Goal: Transaction & Acquisition: Purchase product/service

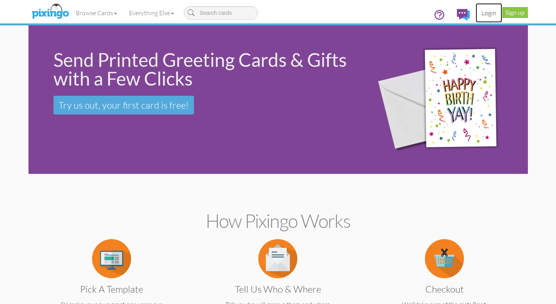
click at [488, 12] on link "Login" at bounding box center [489, 13] width 27 height 20
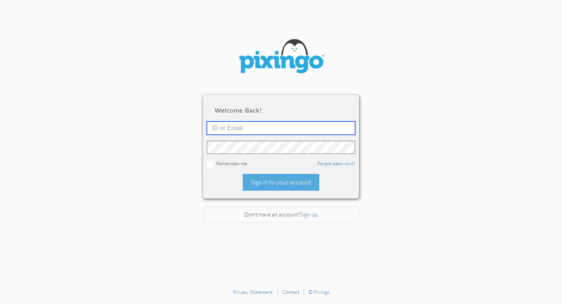
type input "[EMAIL_ADDRESS][DOMAIN_NAME]"
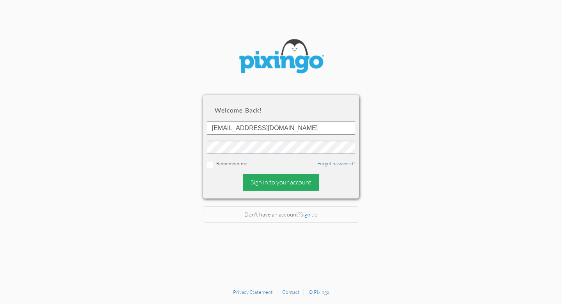
click at [282, 180] on div "Sign in to your account" at bounding box center [281, 182] width 77 height 17
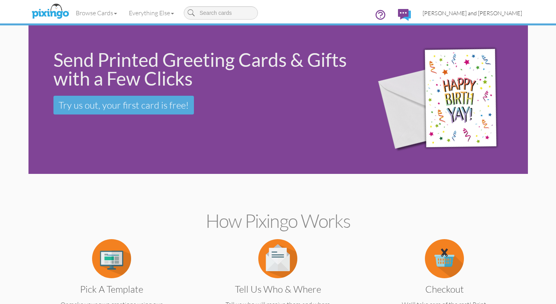
click at [486, 11] on span "[PERSON_NAME] and [PERSON_NAME]" at bounding box center [473, 13] width 100 height 7
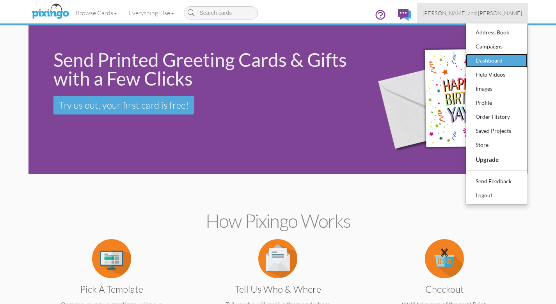
click at [480, 59] on div "Dashboard" at bounding box center [497, 61] width 46 height 12
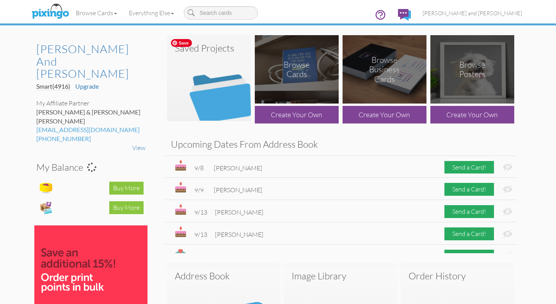
click at [222, 91] on img at bounding box center [209, 78] width 84 height 86
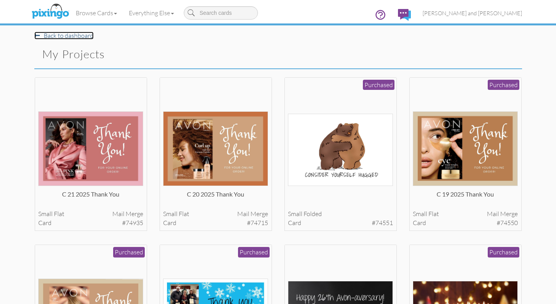
click at [60, 36] on link "Back to dashboard" at bounding box center [63, 36] width 59 height 8
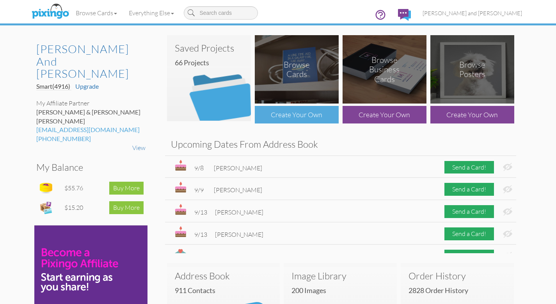
click at [302, 113] on div "Create Your Own" at bounding box center [297, 115] width 84 height 18
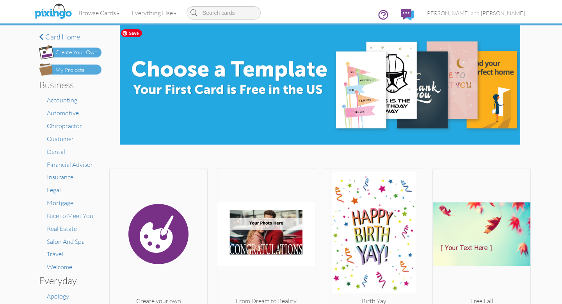
scroll to position [51, 0]
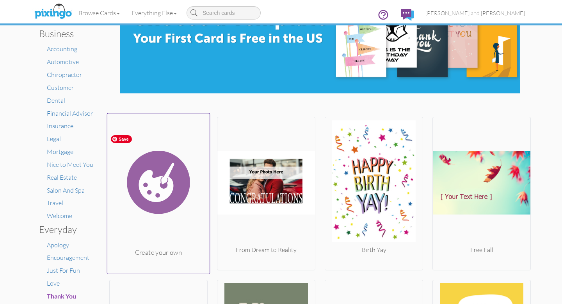
click at [168, 176] on img at bounding box center [158, 181] width 103 height 131
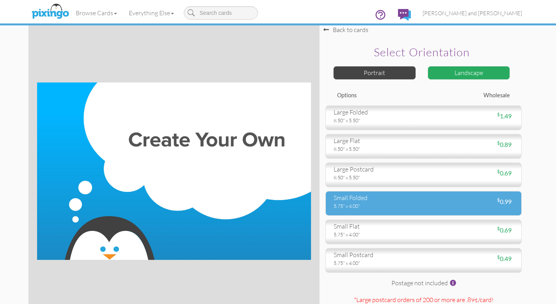
click at [374, 202] on div "5.75" x 4.00"" at bounding box center [376, 205] width 84 height 7
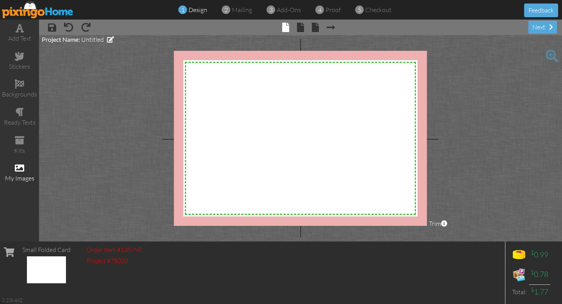
click at [21, 168] on span at bounding box center [19, 167] width 9 height 9
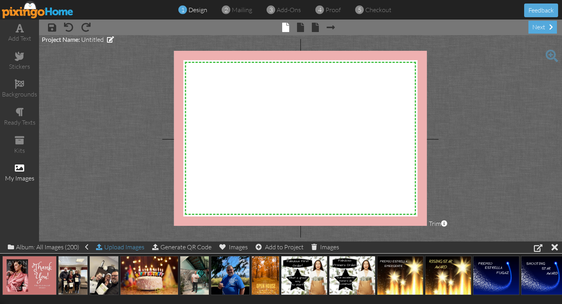
click at [112, 247] on div "Upload Images" at bounding box center [120, 246] width 48 height 11
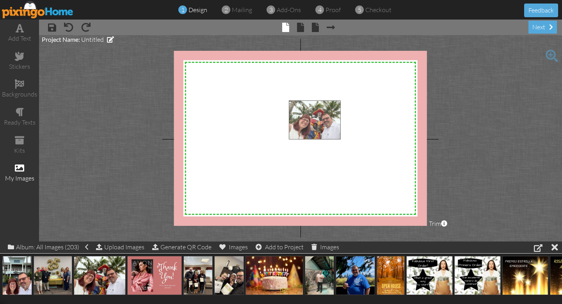
drag, startPoint x: 103, startPoint y: 279, endPoint x: 318, endPoint y: 124, distance: 265.1
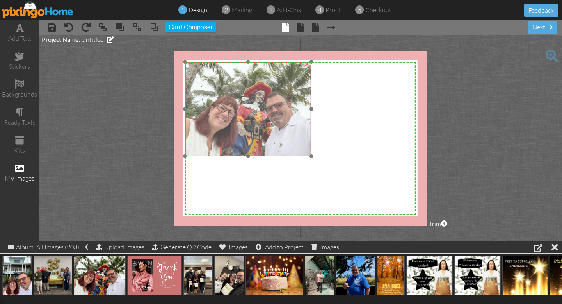
drag, startPoint x: 352, startPoint y: 165, endPoint x: 249, endPoint y: 126, distance: 110.8
click at [249, 126] on img at bounding box center [248, 109] width 126 height 94
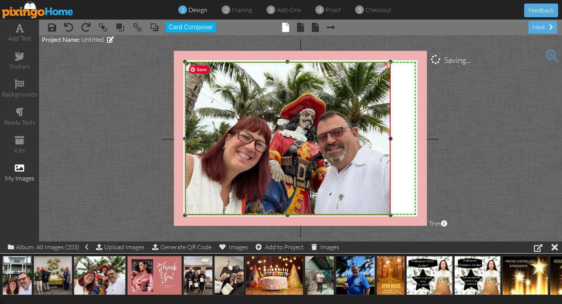
drag, startPoint x: 311, startPoint y: 155, endPoint x: 379, endPoint y: 214, distance: 89.9
click at [379, 214] on div "×" at bounding box center [288, 138] width 206 height 153
click at [297, 145] on img at bounding box center [288, 138] width 206 height 153
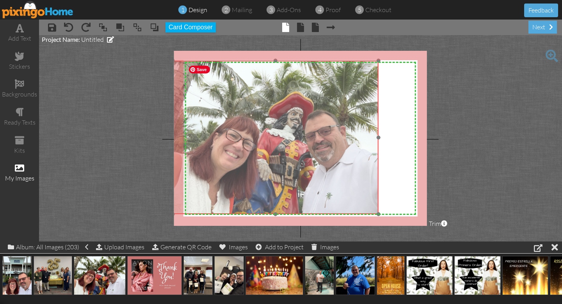
drag, startPoint x: 299, startPoint y: 145, endPoint x: 286, endPoint y: 144, distance: 12.2
click at [286, 144] on img at bounding box center [276, 136] width 206 height 153
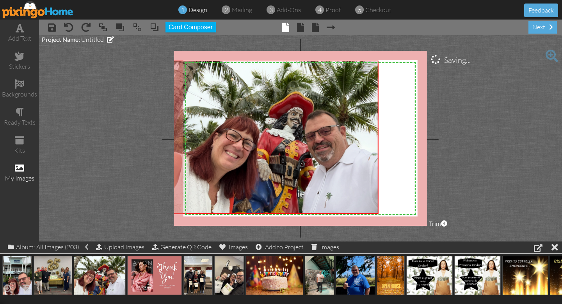
click at [24, 278] on img at bounding box center [17, 275] width 30 height 39
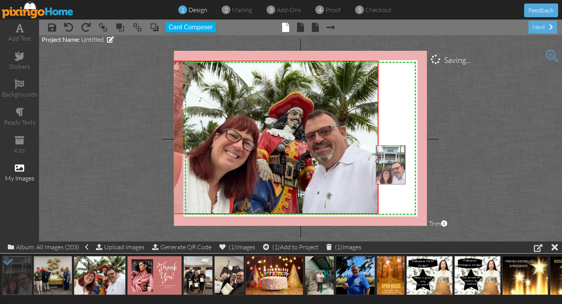
drag, startPoint x: 24, startPoint y: 278, endPoint x: 398, endPoint y: 167, distance: 389.8
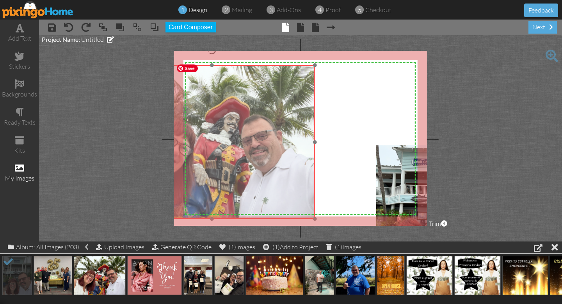
drag, startPoint x: 348, startPoint y: 162, endPoint x: 289, endPoint y: 166, distance: 59.5
click at [289, 166] on img at bounding box center [212, 141] width 206 height 153
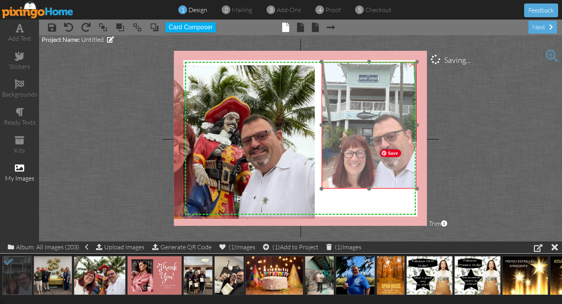
drag, startPoint x: 385, startPoint y: 158, endPoint x: 358, endPoint y: 87, distance: 76.1
click at [358, 87] on img at bounding box center [369, 125] width 95 height 126
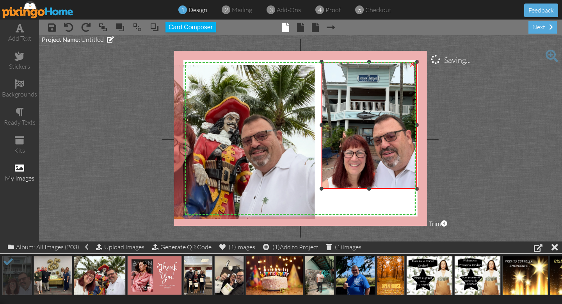
drag, startPoint x: 368, startPoint y: 187, endPoint x: 369, endPoint y: 206, distance: 19.1
click at [369, 206] on div "X X X X X X X X X X X X X X X X X X X X X X X X X X X X X X X X X X X X X X X X…" at bounding box center [300, 138] width 253 height 175
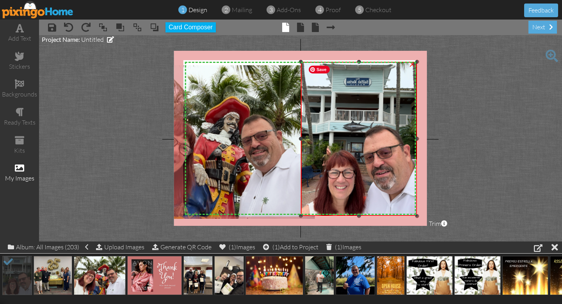
drag, startPoint x: 322, startPoint y: 187, endPoint x: 321, endPoint y: 215, distance: 27.3
click at [321, 215] on div "×" at bounding box center [359, 139] width 116 height 154
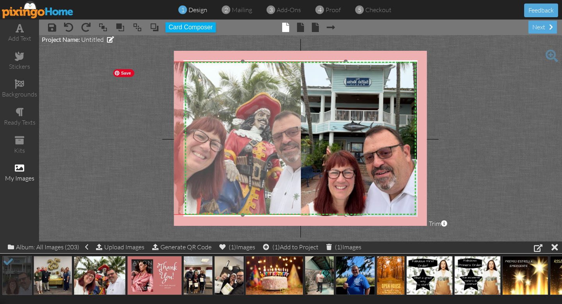
drag, startPoint x: 243, startPoint y: 152, endPoint x: 274, endPoint y: 148, distance: 31.1
click at [274, 148] on img at bounding box center [243, 137] width 206 height 153
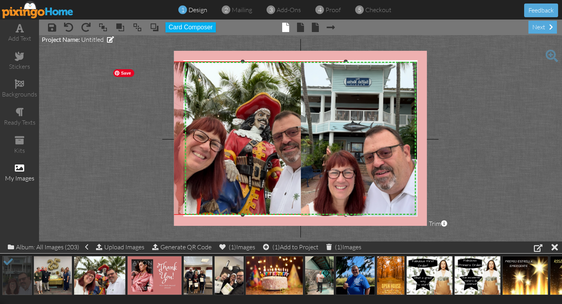
click at [268, 143] on img at bounding box center [243, 137] width 206 height 153
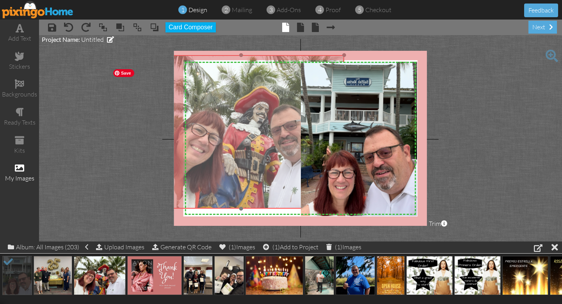
drag, startPoint x: 270, startPoint y: 145, endPoint x: 270, endPoint y: 139, distance: 5.9
click at [270, 139] on img at bounding box center [242, 131] width 206 height 153
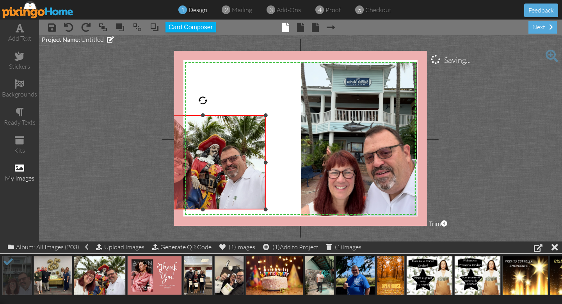
drag, startPoint x: 343, startPoint y: 57, endPoint x: 283, endPoint y: 116, distance: 85.0
click at [283, 116] on div "X X X X X X X X X X X X X X X X X X X X X X X X X X X X X X X X X X X X X X X X…" at bounding box center [300, 138] width 253 height 175
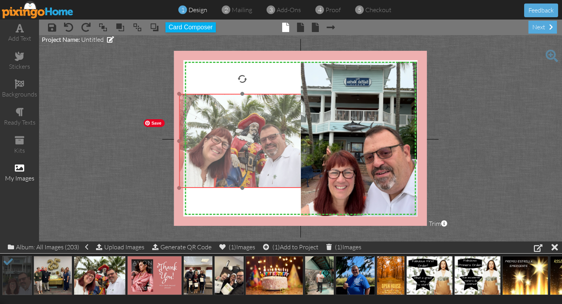
drag, startPoint x: 249, startPoint y: 141, endPoint x: 283, endPoint y: 120, distance: 39.4
click at [283, 120] on img at bounding box center [242, 141] width 126 height 94
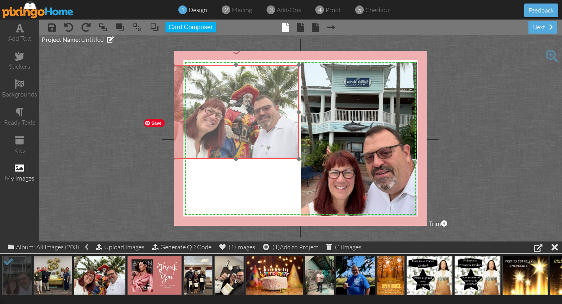
drag, startPoint x: 275, startPoint y: 137, endPoint x: 284, endPoint y: 138, distance: 9.1
click at [269, 114] on img at bounding box center [236, 112] width 126 height 94
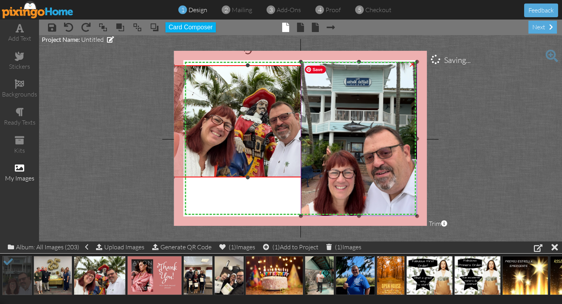
drag, startPoint x: 298, startPoint y: 158, endPoint x: 312, endPoint y: 176, distance: 22.8
click at [312, 176] on div "X X X X X X X X X X X X X X X X X X X X X X X X X X X X X X X X X X X X X X X X…" at bounding box center [300, 138] width 253 height 175
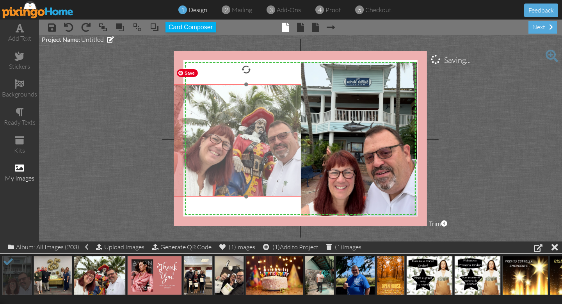
drag, startPoint x: 274, startPoint y: 149, endPoint x: 273, endPoint y: 168, distance: 19.2
click at [273, 168] on img at bounding box center [246, 140] width 150 height 112
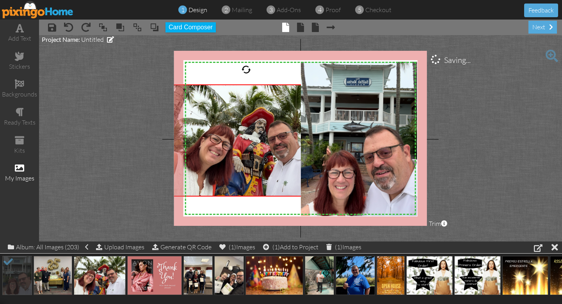
click at [481, 147] on project-studio-wrapper "X X X X X X X X X X X X X X X X X X X X X X X X X X X X X X X X X X X X X X X X…" at bounding box center [300, 138] width 523 height 206
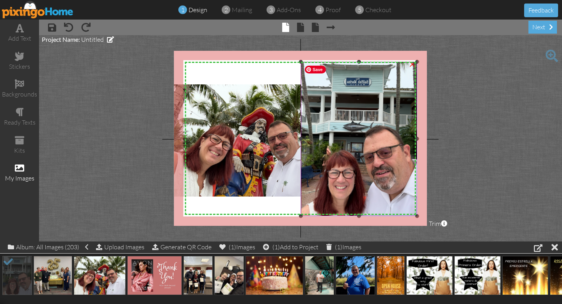
click at [386, 146] on img at bounding box center [359, 139] width 116 height 154
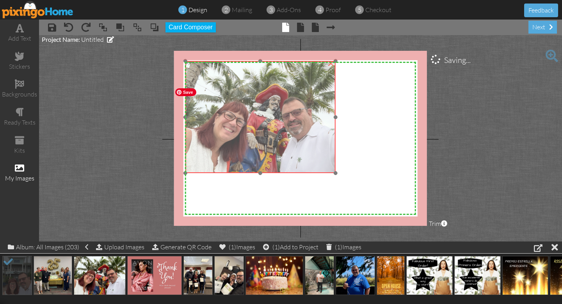
drag, startPoint x: 253, startPoint y: 146, endPoint x: 249, endPoint y: 127, distance: 19.9
click at [249, 127] on img at bounding box center [260, 117] width 150 height 112
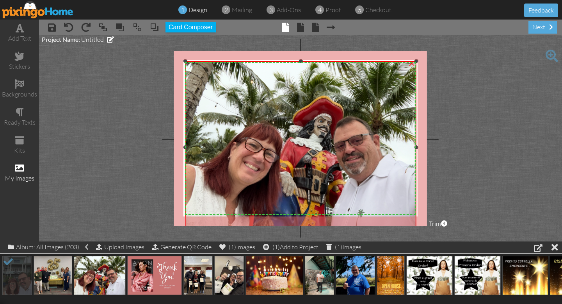
drag, startPoint x: 334, startPoint y: 171, endPoint x: 495, endPoint y: 231, distance: 171.5
click at [496, 232] on project-studio-wrapper "X X X X X X X X X X X X X X X X X X X X X X X X X X X X X X X X X X X X X X X X…" at bounding box center [300, 138] width 523 height 206
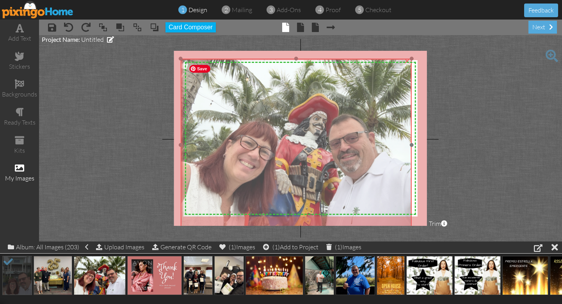
drag, startPoint x: 364, startPoint y: 176, endPoint x: 359, endPoint y: 174, distance: 5.1
click at [359, 174] on img at bounding box center [296, 145] width 231 height 173
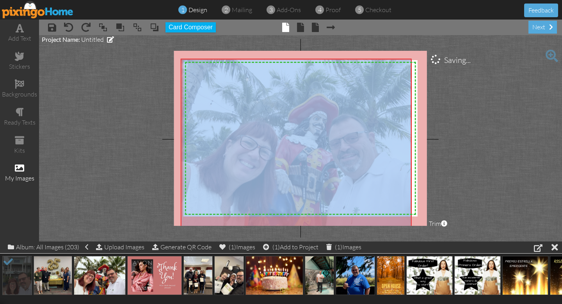
drag, startPoint x: 409, startPoint y: 59, endPoint x: 430, endPoint y: 53, distance: 21.2
click at [430, 53] on project-studio-wrapper "X X X X X X X X X X X X X X X X X X X X X X X X X X X X X X X X X X X X X X X X…" at bounding box center [300, 138] width 523 height 206
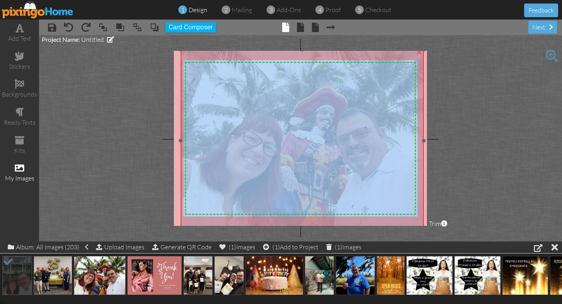
drag, startPoint x: 412, startPoint y: 59, endPoint x: 430, endPoint y: 50, distance: 20.1
click at [430, 50] on project-studio-wrapper "X X X X X X X X X X X X X X X X X X X X X X X X X X X X X X X X X X X X X X X X…" at bounding box center [300, 138] width 523 height 206
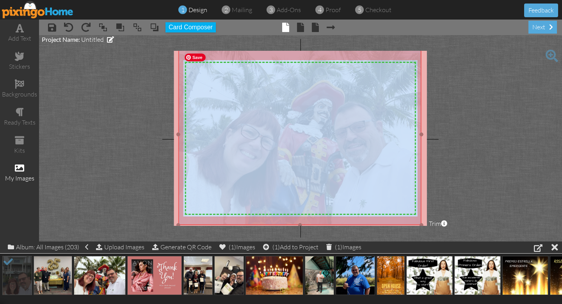
drag, startPoint x: 390, startPoint y: 99, endPoint x: 387, endPoint y: 93, distance: 6.5
click at [387, 93] on img at bounding box center [299, 133] width 243 height 181
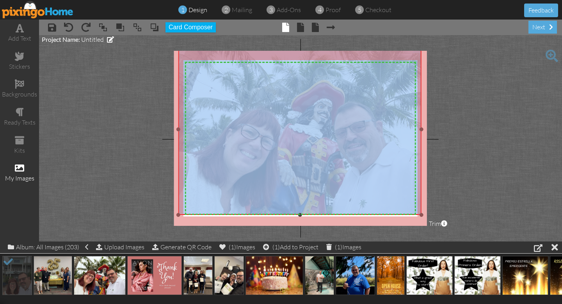
drag, startPoint x: 300, startPoint y: 224, endPoint x: 300, endPoint y: 214, distance: 10.1
click at [300, 214] on div at bounding box center [300, 215] width 4 height 4
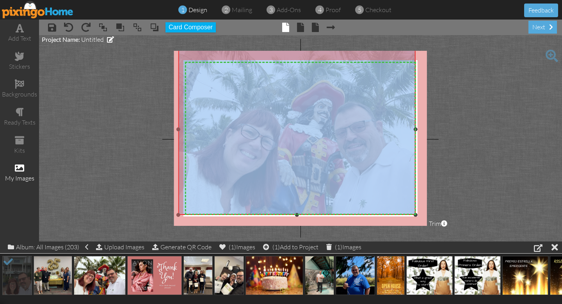
drag, startPoint x: 422, startPoint y: 129, endPoint x: 415, endPoint y: 130, distance: 7.1
click at [417, 130] on div at bounding box center [416, 129] width 4 height 4
drag, startPoint x: 178, startPoint y: 129, endPoint x: 185, endPoint y: 129, distance: 7.0
click at [185, 129] on div at bounding box center [185, 129] width 4 height 4
click at [301, 214] on div at bounding box center [301, 215] width 4 height 4
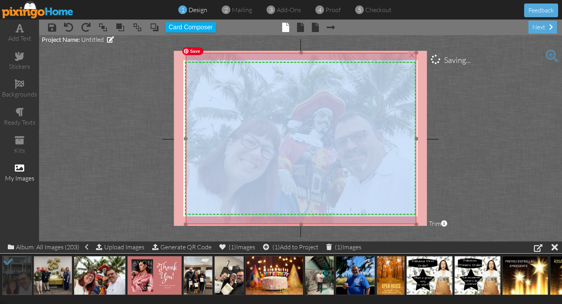
drag, startPoint x: 315, startPoint y: 107, endPoint x: 315, endPoint y: 117, distance: 9.4
click at [315, 117] on img at bounding box center [300, 143] width 243 height 181
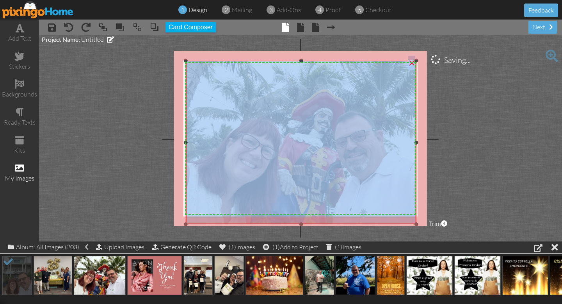
drag, startPoint x: 299, startPoint y: 52, endPoint x: 299, endPoint y: 60, distance: 7.8
click at [299, 60] on div at bounding box center [301, 61] width 4 height 4
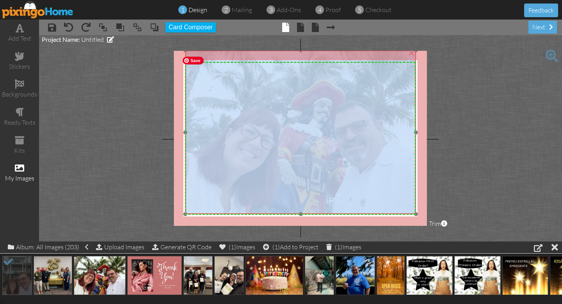
drag, startPoint x: 307, startPoint y: 116, endPoint x: 307, endPoint y: 105, distance: 10.2
click at [307, 105] on img at bounding box center [299, 133] width 243 height 181
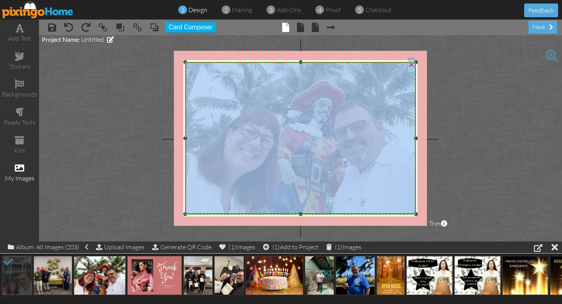
drag, startPoint x: 300, startPoint y: 51, endPoint x: 302, endPoint y: 63, distance: 11.8
click at [302, 63] on div at bounding box center [301, 62] width 4 height 4
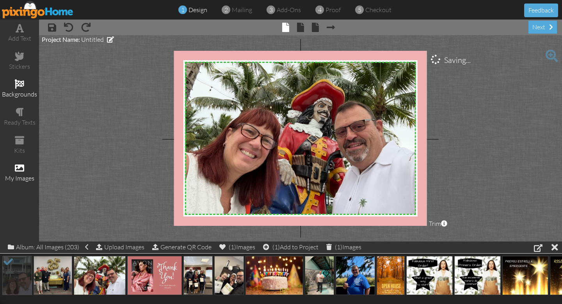
click at [23, 88] on div "backgrounds" at bounding box center [19, 88] width 39 height 27
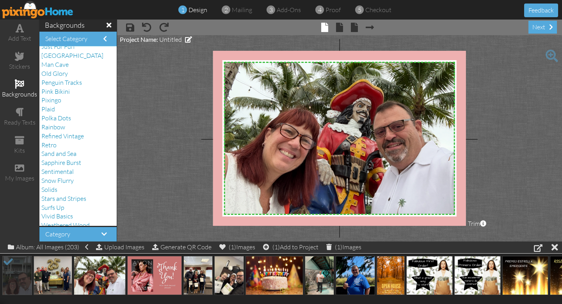
scroll to position [134, 0]
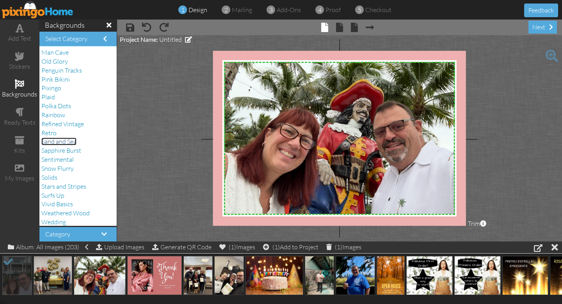
click at [61, 141] on span "Sand and Sea" at bounding box center [58, 141] width 35 height 8
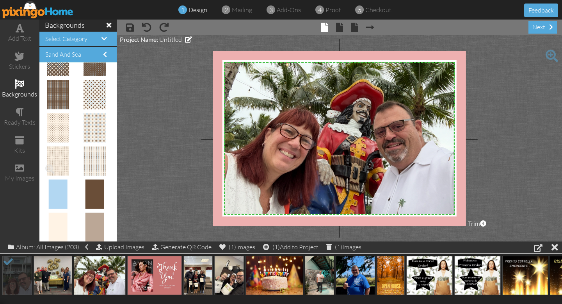
scroll to position [396, 0]
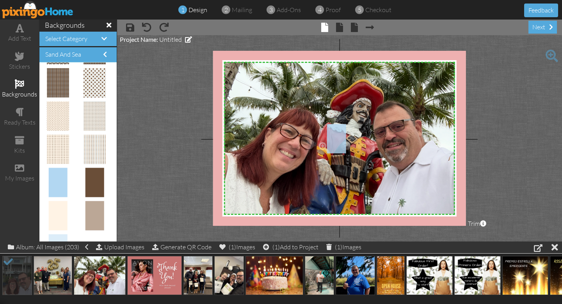
drag, startPoint x: 58, startPoint y: 181, endPoint x: 331, endPoint y: 137, distance: 277.1
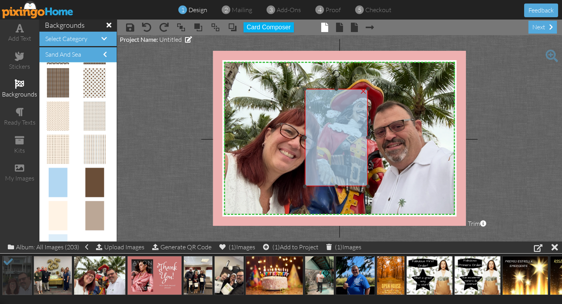
drag, startPoint x: 351, startPoint y: 159, endPoint x: 336, endPoint y: 115, distance: 46.0
click at [336, 119] on img at bounding box center [336, 138] width 63 height 98
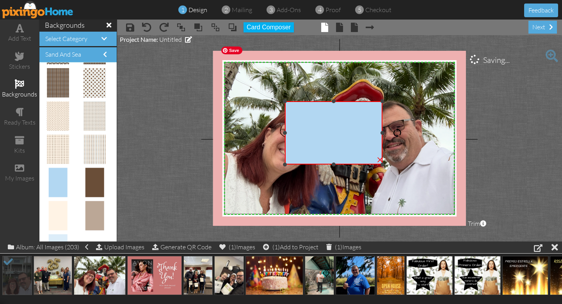
drag, startPoint x: 334, startPoint y: 67, endPoint x: 390, endPoint y: 133, distance: 86.9
click at [390, 133] on div "X X X X X X X X X X X X X X X X X X X X X X X X X X X X X X X X X X X X X X X X…" at bounding box center [339, 138] width 253 height 175
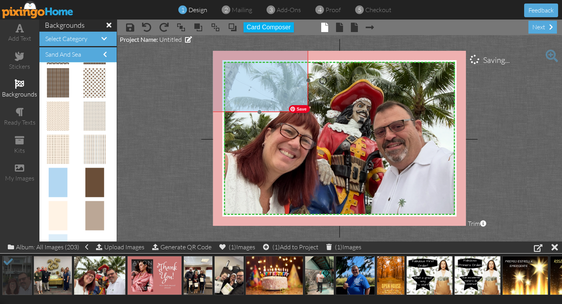
drag, startPoint x: 347, startPoint y: 125, endPoint x: 284, endPoint y: 82, distance: 75.9
click at [284, 82] on img at bounding box center [260, 80] width 98 height 63
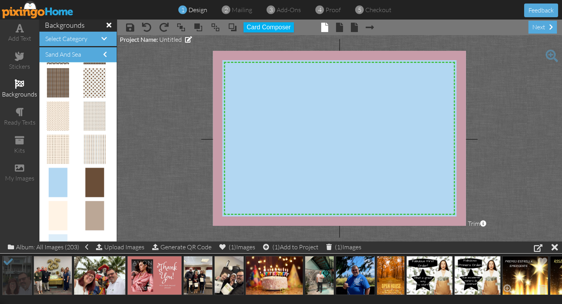
drag, startPoint x: 308, startPoint y: 110, endPoint x: 525, endPoint y: 269, distance: 268.2
click at [525, 241] on div "add text stickers backgrounds ready texts kits my images backgrounds Select Cat…" at bounding box center [281, 131] width 562 height 222
click at [232, 27] on span at bounding box center [232, 27] width 9 height 12
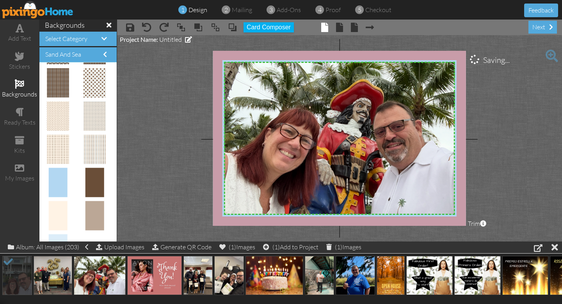
click at [182, 95] on project-studio-wrapper "X X X X X X X X X X X X X X X X X X X X X X X X X X X X X X X X X X X X X X X X…" at bounding box center [339, 138] width 445 height 206
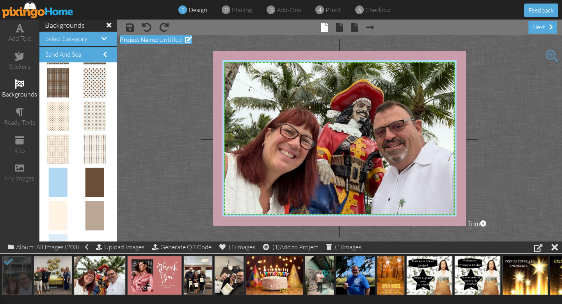
click at [157, 42] on span "Project Name:" at bounding box center [139, 39] width 38 height 7
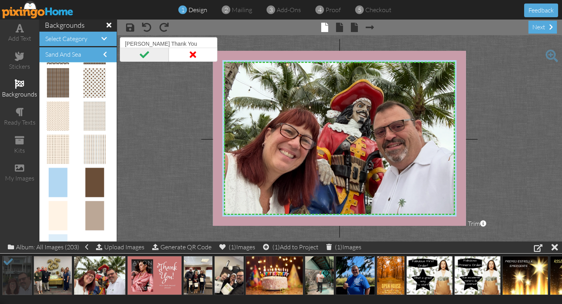
type input "[PERSON_NAME] Thank You"
click at [142, 55] on span at bounding box center [144, 55] width 49 height 14
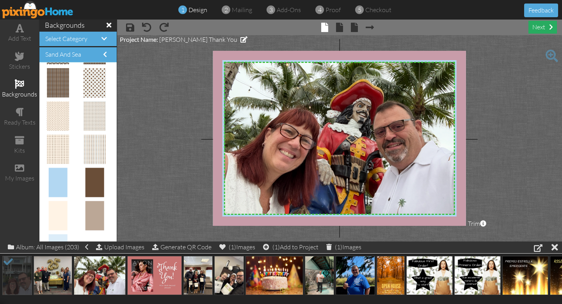
click at [541, 27] on div "next" at bounding box center [542, 27] width 28 height 13
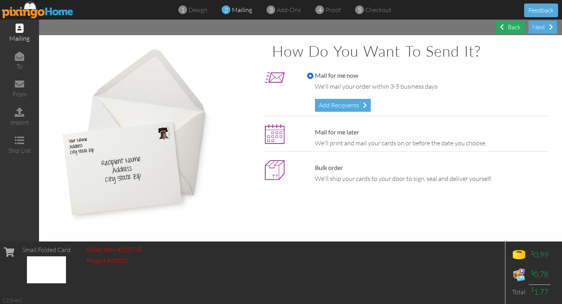
click at [516, 28] on div "Back" at bounding box center [510, 27] width 28 height 13
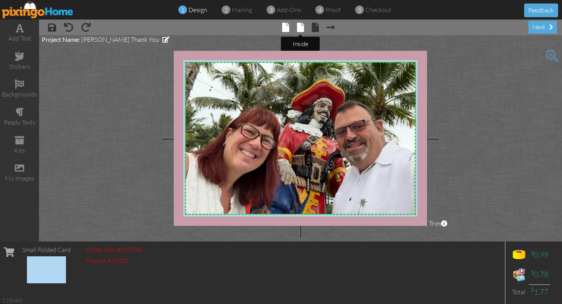
click at [301, 28] on span at bounding box center [300, 27] width 7 height 9
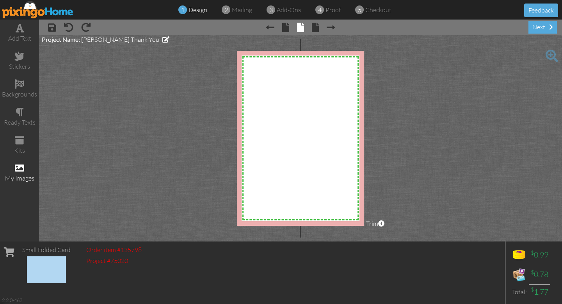
click at [22, 169] on span at bounding box center [19, 167] width 9 height 9
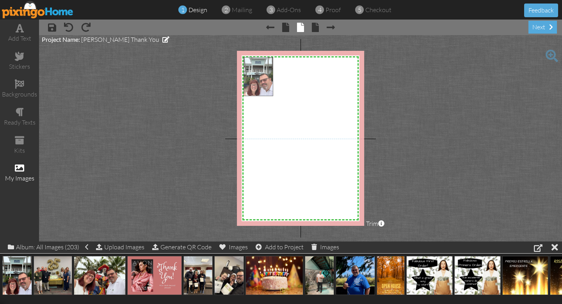
drag, startPoint x: 23, startPoint y: 279, endPoint x: 263, endPoint y: 80, distance: 311.9
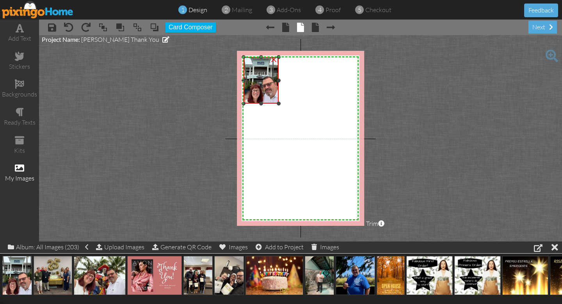
drag, startPoint x: 292, startPoint y: 119, endPoint x: 286, endPoint y: 102, distance: 17.9
click at [286, 102] on div "X X X X X X X X X X X X X X X X X X X X X X X X X X X X X X X X X X X X X X X X…" at bounding box center [300, 138] width 127 height 175
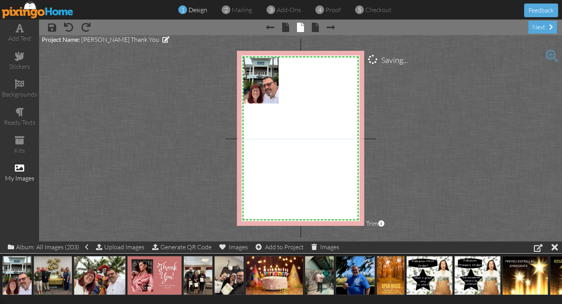
click at [463, 92] on project-studio-wrapper "X X X X X X X X X X X X X X X X X X X X X X X X X X X X X X X X X X X X X X X X…" at bounding box center [300, 138] width 523 height 206
drag, startPoint x: 57, startPoint y: 278, endPoint x: 298, endPoint y: 180, distance: 260.2
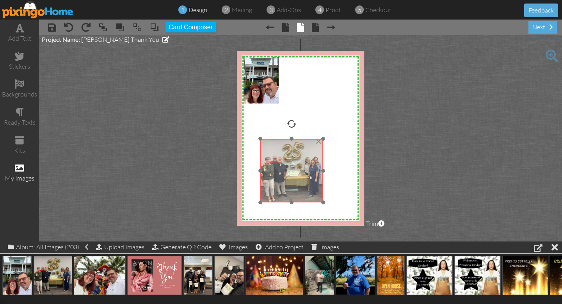
drag, startPoint x: 294, startPoint y: 180, endPoint x: 288, endPoint y: 169, distance: 12.8
click at [288, 169] on img at bounding box center [291, 171] width 63 height 64
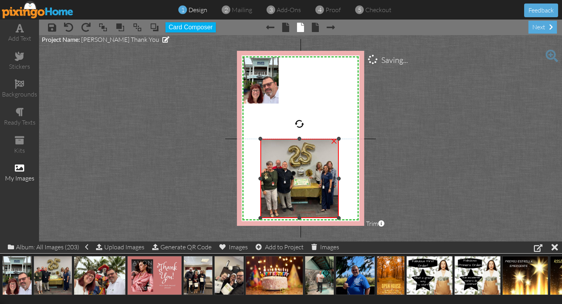
drag, startPoint x: 322, startPoint y: 201, endPoint x: 339, endPoint y: 217, distance: 22.9
click at [339, 217] on div at bounding box center [339, 218] width 4 height 4
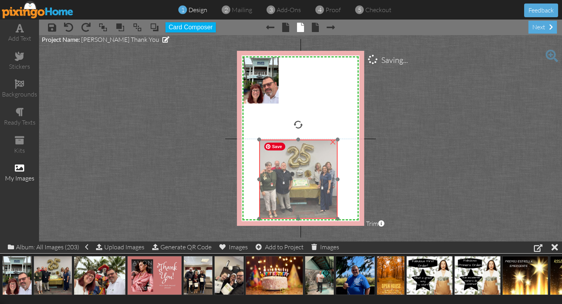
click at [305, 174] on img at bounding box center [298, 178] width 78 height 79
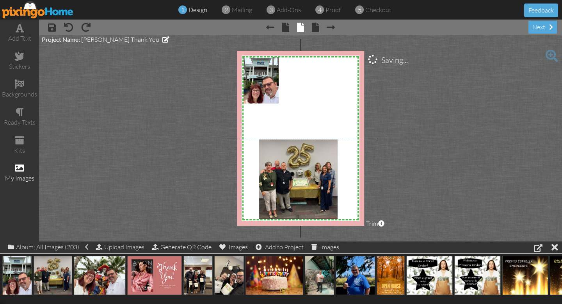
click at [406, 164] on project-studio-wrapper "X X X X X X X X X X X X X X X X X X X X X X X X X X X X X X X X X X X X X X X X…" at bounding box center [300, 138] width 523 height 206
click at [22, 32] on span at bounding box center [20, 27] width 8 height 9
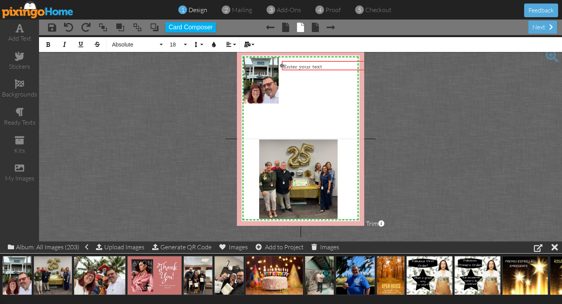
drag, startPoint x: 305, startPoint y: 157, endPoint x: 336, endPoint y: 73, distance: 89.2
click at [337, 71] on div at bounding box center [333, 65] width 106 height 13
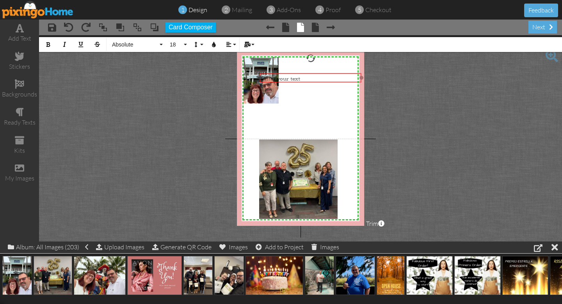
drag, startPoint x: 336, startPoint y: 69, endPoint x: 314, endPoint y: 81, distance: 25.0
click at [314, 81] on div "​ Enter your text ​" at bounding box center [311, 78] width 102 height 11
drag, startPoint x: 360, startPoint y: 78, endPoint x: 322, endPoint y: 84, distance: 38.6
click at [325, 81] on div "Enter your text ×" at bounding box center [293, 77] width 67 height 9
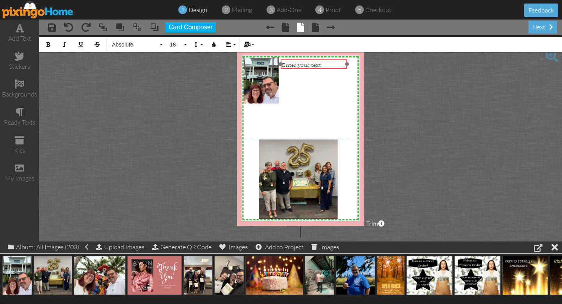
drag, startPoint x: 306, startPoint y: 81, endPoint x: 327, endPoint y: 68, distance: 24.6
click at [327, 68] on div "​ Enter your text ​" at bounding box center [314, 64] width 67 height 11
drag, startPoint x: 346, startPoint y: 63, endPoint x: 353, endPoint y: 64, distance: 7.1
click at [353, 64] on div at bounding box center [354, 64] width 4 height 4
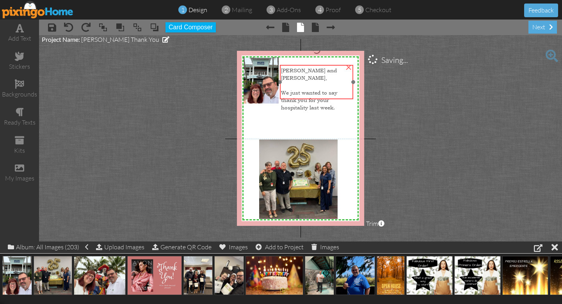
drag, startPoint x: 319, startPoint y: 85, endPoint x: 319, endPoint y: 91, distance: 5.5
click at [319, 91] on span "We just wanted to say thank you for your hospitality last week." at bounding box center [309, 100] width 56 height 22
click at [312, 89] on span "We just wanted to say thank you for your hospitality last week." at bounding box center [309, 100] width 56 height 22
click at [331, 89] on span "We just wanted to say thank you for your hospitality last week." at bounding box center [309, 100] width 56 height 22
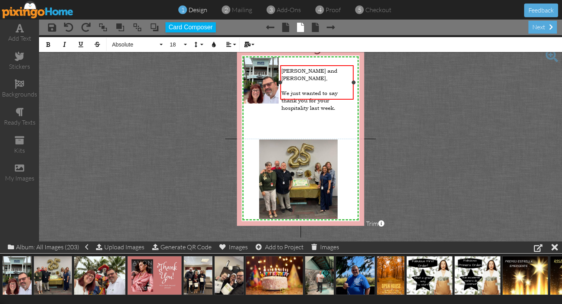
click at [330, 89] on span "We just wanted to say thank you for your hospitality last week." at bounding box center [309, 100] width 56 height 22
click at [338, 89] on span "We just wanted to say thank you for your hospitality last week." at bounding box center [309, 100] width 56 height 22
drag, startPoint x: 326, startPoint y: 70, endPoint x: 331, endPoint y: 72, distance: 5.2
click at [326, 70] on div "[PERSON_NAME] and [PERSON_NAME]," at bounding box center [316, 74] width 71 height 15
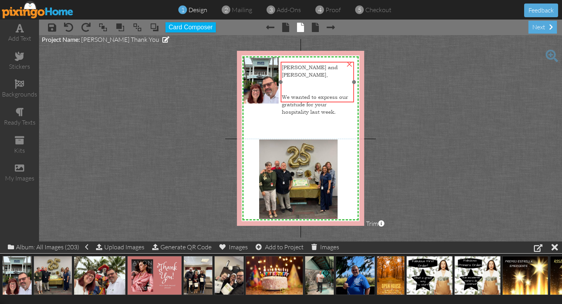
click at [335, 93] on div "We wanted to express our gratitude for your hospitality last week." at bounding box center [317, 104] width 71 height 22
click at [340, 97] on div "We wanted to express our gratitude for your hospitality last week." at bounding box center [317, 104] width 71 height 22
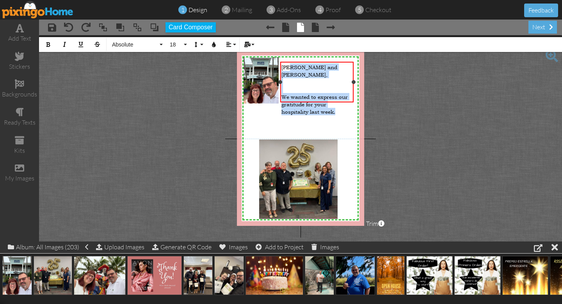
drag, startPoint x: 338, startPoint y: 97, endPoint x: 292, endPoint y: 67, distance: 55.7
click at [292, 67] on div "[PERSON_NAME] and [PERSON_NAME], We wanted to express our gratitude for your ho…" at bounding box center [316, 89] width 71 height 52
click at [344, 96] on div "We wanted to express our gratitude for your hospitality last week." at bounding box center [316, 104] width 71 height 22
drag, startPoint x: 344, startPoint y: 96, endPoint x: 283, endPoint y: 66, distance: 67.2
click at [283, 66] on div "[PERSON_NAME] and [PERSON_NAME], We wanted to express our gratitude for your ho…" at bounding box center [316, 89] width 71 height 52
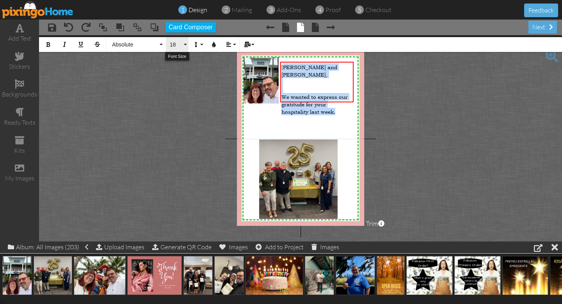
click at [185, 42] on button "18" at bounding box center [177, 44] width 23 height 15
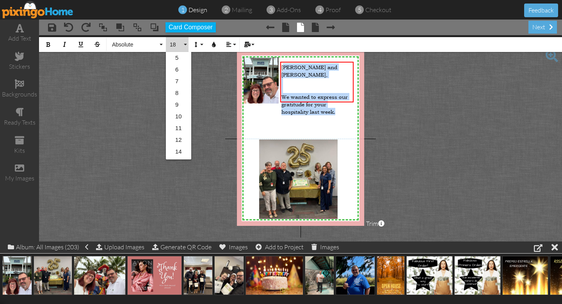
scroll to position [69, 0]
click at [185, 42] on button "18" at bounding box center [177, 44] width 23 height 15
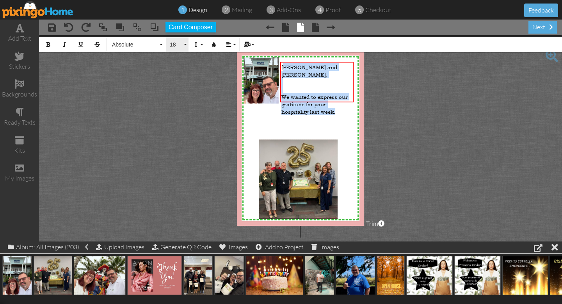
click at [185, 42] on button "18" at bounding box center [177, 44] width 23 height 15
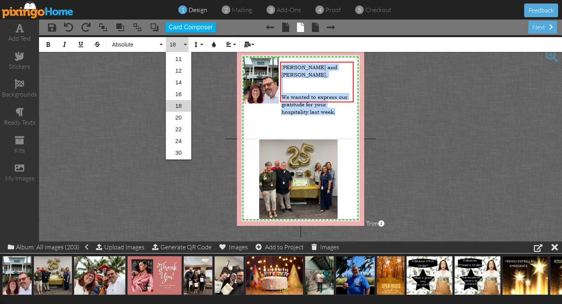
click at [177, 116] on link "20" at bounding box center [178, 118] width 25 height 12
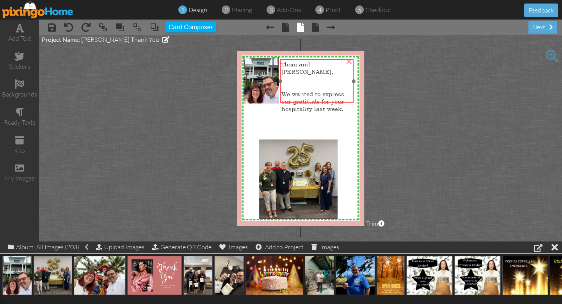
click at [345, 94] on div "We wanted to express our gratitude for your hospitality last week." at bounding box center [316, 101] width 71 height 22
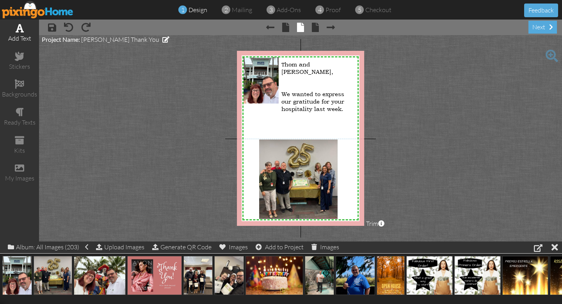
click at [23, 32] on div "add text" at bounding box center [19, 33] width 39 height 27
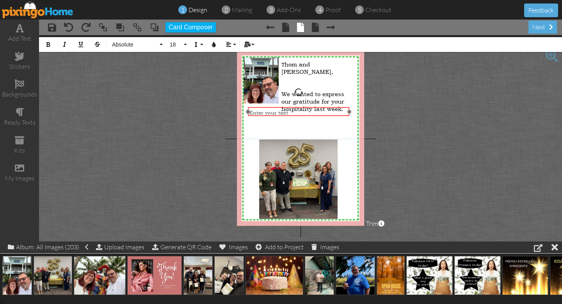
drag, startPoint x: 318, startPoint y: 77, endPoint x: 316, endPoint y: 116, distance: 38.7
click at [316, 116] on div "​ Enter your text ​" at bounding box center [299, 112] width 102 height 11
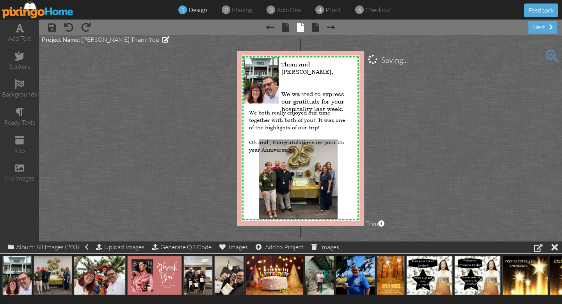
click at [373, 107] on project-studio-wrapper "X X X X X X X X X X X X X X X X X X X X X X X X X X X X X X X X X X X X X X X X…" at bounding box center [300, 138] width 523 height 206
click at [298, 75] on div at bounding box center [316, 78] width 71 height 7
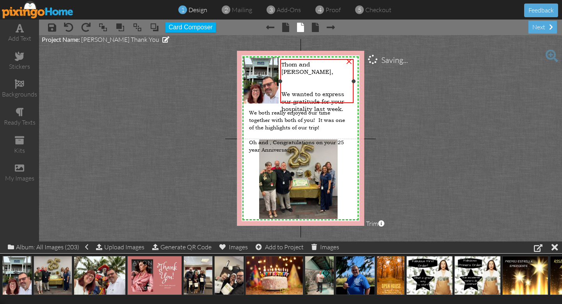
click at [291, 75] on div at bounding box center [316, 78] width 71 height 7
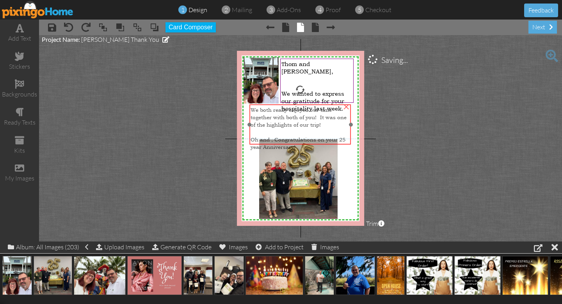
click at [307, 117] on span "We both really enjoyed our time together with both of you! It was one of the hi…" at bounding box center [299, 117] width 96 height 22
click at [319, 90] on span "We wanted to express our gratitude for your hospitality last week." at bounding box center [312, 101] width 63 height 22
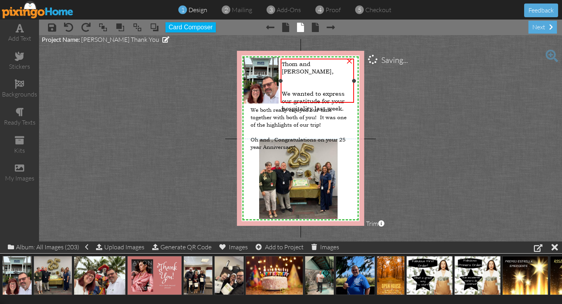
click at [347, 97] on div "We wanted to express our gratitude for your hospitality last week." at bounding box center [317, 101] width 71 height 22
click at [347, 97] on div "We wanted to express our gratitude for your hospitality last week." at bounding box center [316, 101] width 71 height 22
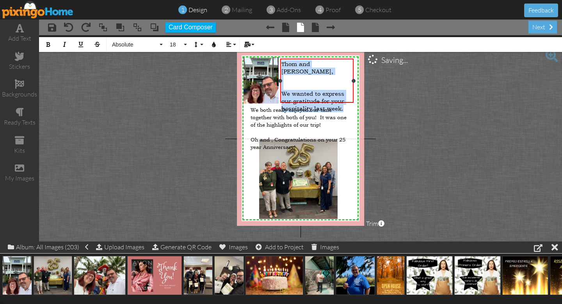
drag, startPoint x: 346, startPoint y: 97, endPoint x: 283, endPoint y: 66, distance: 69.8
click at [283, 65] on div "T hom and [PERSON_NAME], We wanted to express our gratitude for your hospitalit…" at bounding box center [316, 86] width 71 height 52
click at [175, 43] on span "18" at bounding box center [175, 44] width 13 height 7
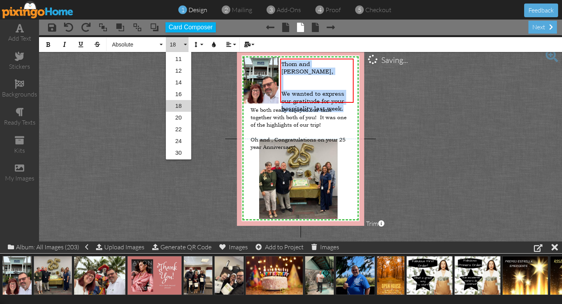
click at [179, 104] on link "18" at bounding box center [178, 106] width 25 height 12
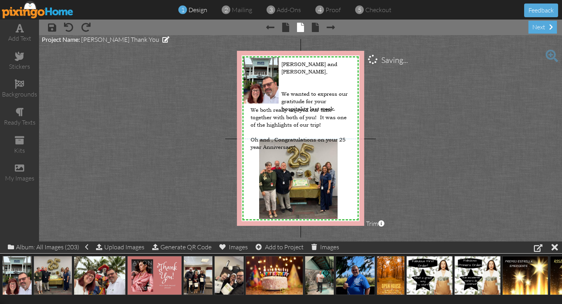
click at [420, 108] on project-studio-wrapper "X X X X X X X X X X X X X X X X X X X X X X X X X X X X X X X X X X X X X X X X…" at bounding box center [300, 138] width 523 height 206
click at [265, 89] on img at bounding box center [261, 80] width 35 height 46
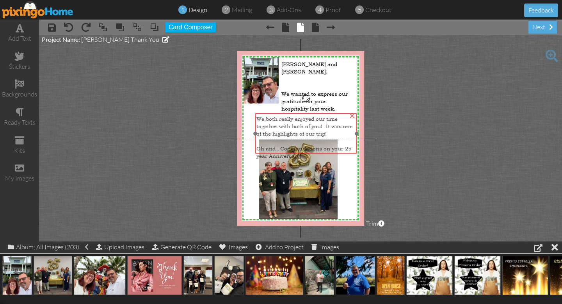
drag, startPoint x: 278, startPoint y: 103, endPoint x: 284, endPoint y: 112, distance: 10.7
click at [284, 112] on div at bounding box center [306, 133] width 106 height 44
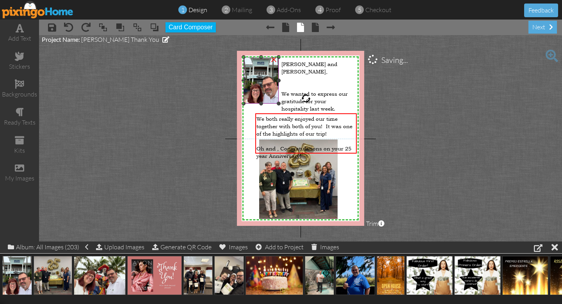
click at [269, 94] on img at bounding box center [261, 80] width 35 height 46
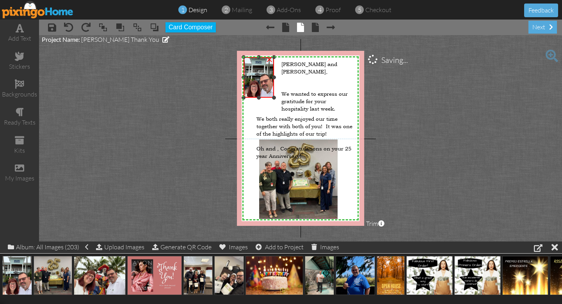
drag, startPoint x: 277, startPoint y: 102, endPoint x: 274, endPoint y: 96, distance: 6.8
click at [274, 96] on div at bounding box center [274, 98] width 4 height 4
click at [266, 82] on img at bounding box center [261, 79] width 30 height 41
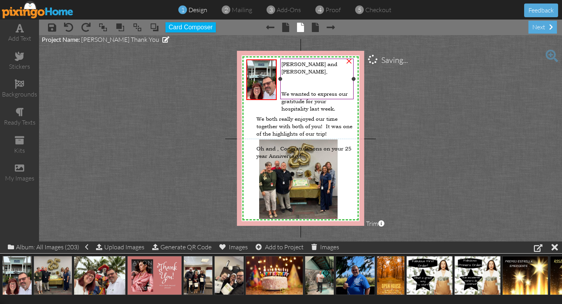
click at [305, 82] on div at bounding box center [316, 85] width 71 height 7
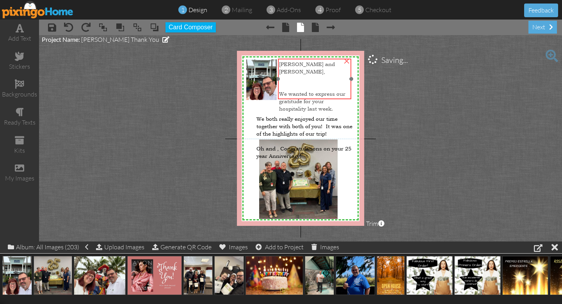
click at [302, 82] on div at bounding box center [314, 85] width 71 height 7
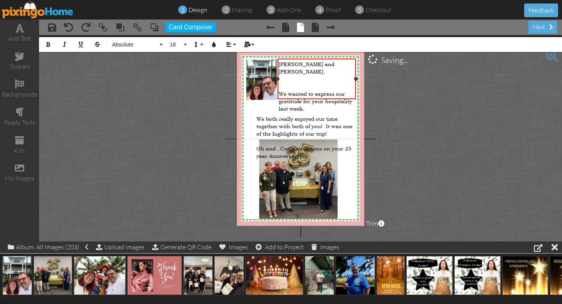
drag, startPoint x: 351, startPoint y: 79, endPoint x: 353, endPoint y: 84, distance: 5.2
click at [356, 80] on div at bounding box center [356, 79] width 4 height 4
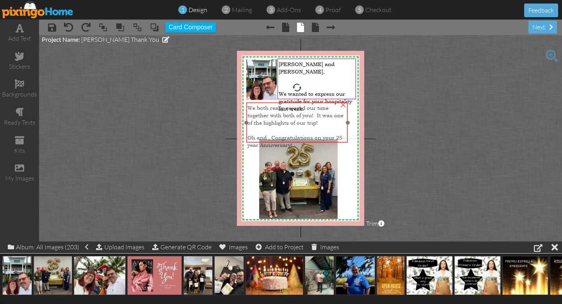
drag, startPoint x: 311, startPoint y: 125, endPoint x: 302, endPoint y: 114, distance: 14.1
click at [302, 114] on span "We both really enjoyed our time together with both of you! It was one of the hi…" at bounding box center [295, 115] width 96 height 22
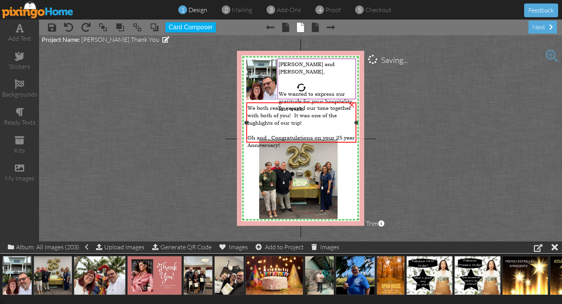
drag, startPoint x: 348, startPoint y: 121, endPoint x: 356, endPoint y: 121, distance: 8.6
click at [356, 121] on div at bounding box center [356, 123] width 4 height 4
click at [246, 121] on div at bounding box center [246, 123] width 4 height 4
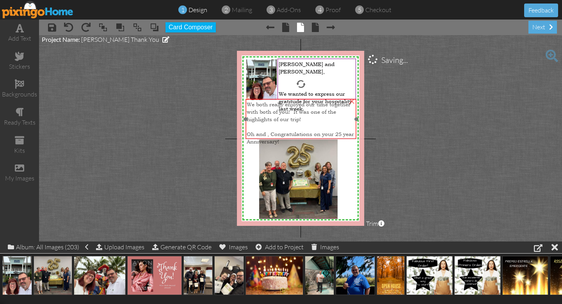
click at [294, 123] on div at bounding box center [301, 126] width 108 height 7
click at [411, 123] on project-studio-wrapper "X X X X X X X X X X X X X X X X X X X X X X X X X X X X X X X X X X X X X X X X…" at bounding box center [300, 138] width 523 height 206
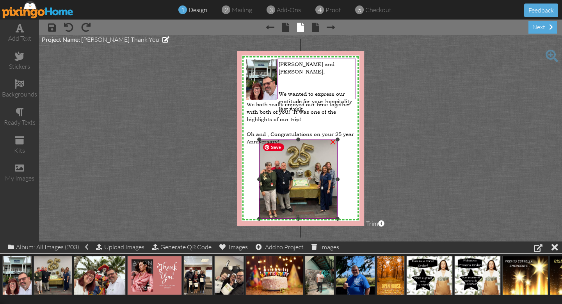
click at [315, 167] on img at bounding box center [298, 178] width 78 height 79
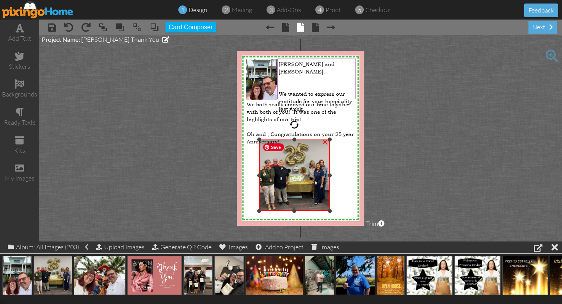
drag, startPoint x: 336, startPoint y: 217, endPoint x: 325, endPoint y: 209, distance: 13.7
click at [325, 209] on div "×" at bounding box center [294, 174] width 71 height 71
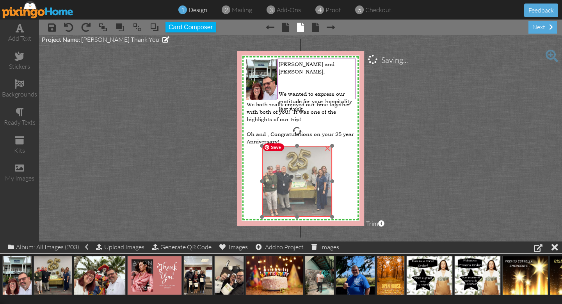
drag, startPoint x: 309, startPoint y: 180, endPoint x: 311, endPoint y: 186, distance: 6.7
click at [311, 186] on img at bounding box center [297, 181] width 70 height 71
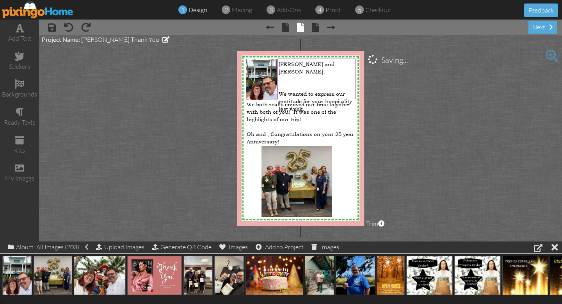
click at [417, 169] on project-studio-wrapper "X X X X X X X X X X X X X X X X X X X X X X X X X X X X X X X X X X X X X X X X…" at bounding box center [300, 138] width 523 height 206
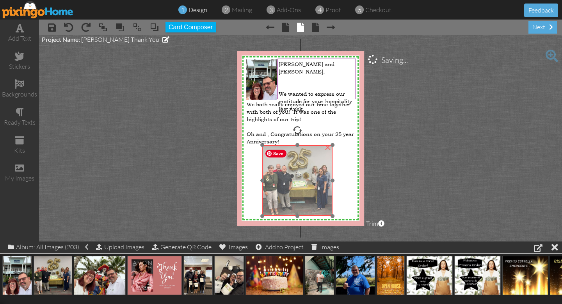
click at [301, 174] on img at bounding box center [297, 180] width 70 height 71
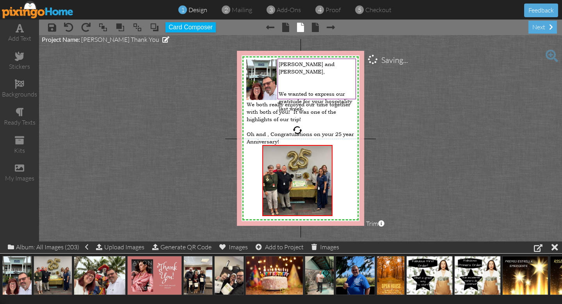
click at [406, 176] on project-studio-wrapper "X X X X X X X X X X X X X X X X X X X X X X X X X X X X X X X X X X X X X X X X…" at bounding box center [300, 138] width 523 height 206
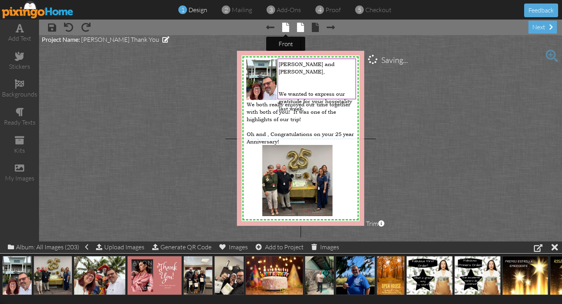
click at [286, 29] on span at bounding box center [285, 27] width 7 height 9
click at [285, 42] on tip-tip "× front" at bounding box center [286, 43] width 14 height 7
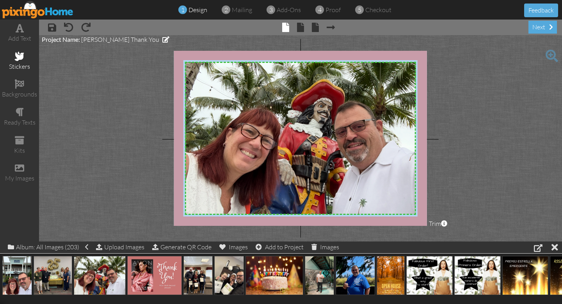
click at [19, 59] on span at bounding box center [19, 56] width 9 height 9
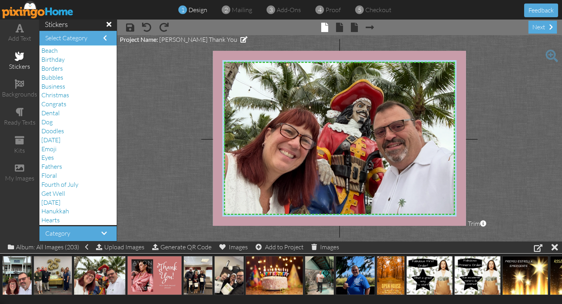
scroll to position [11, 0]
click at [21, 112] on span at bounding box center [20, 111] width 8 height 9
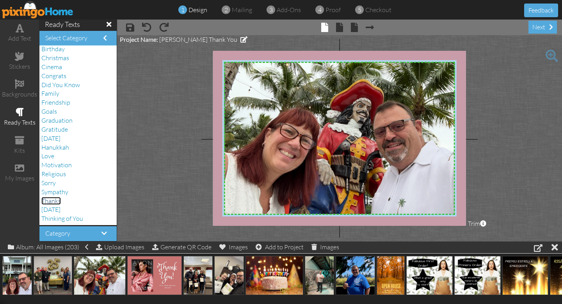
click at [55, 199] on span "Thanks" at bounding box center [51, 201] width 20 height 8
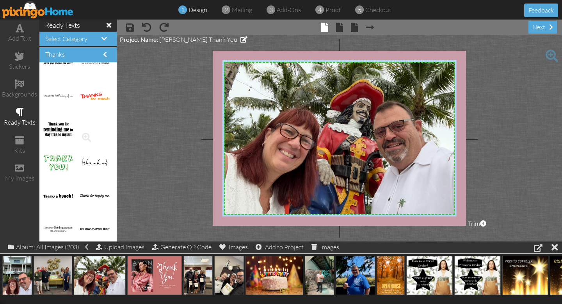
scroll to position [451, 0]
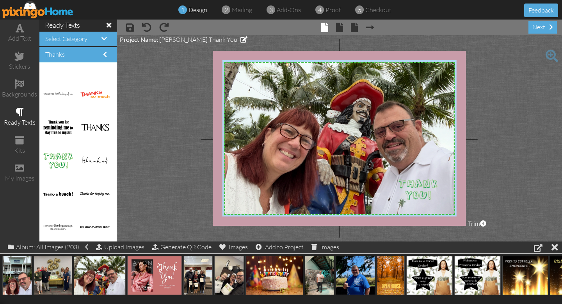
drag, startPoint x: 61, startPoint y: 159, endPoint x: 416, endPoint y: 188, distance: 356.4
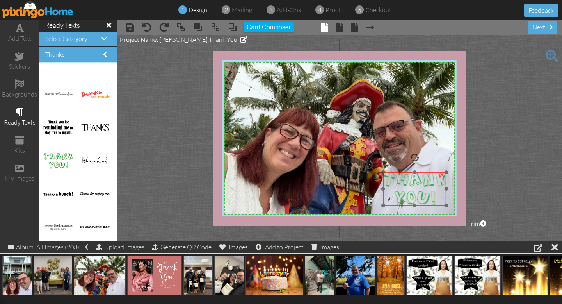
drag, startPoint x: 434, startPoint y: 194, endPoint x: 419, endPoint y: 192, distance: 15.0
click at [419, 192] on img at bounding box center [414, 188] width 63 height 33
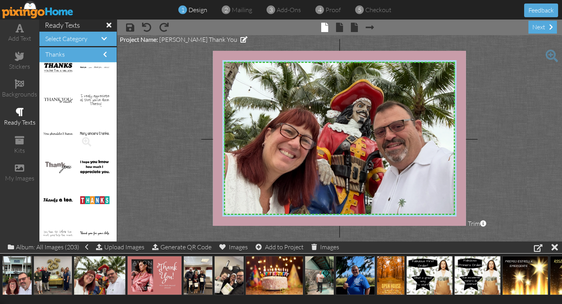
scroll to position [655, 0]
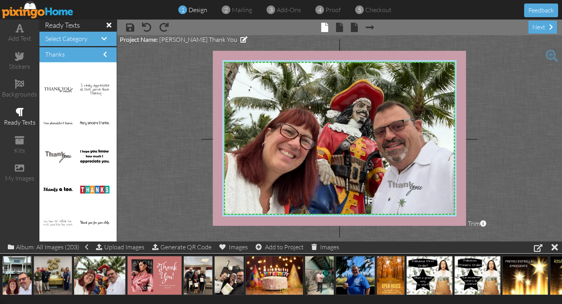
drag, startPoint x: 58, startPoint y: 154, endPoint x: 400, endPoint y: 185, distance: 343.3
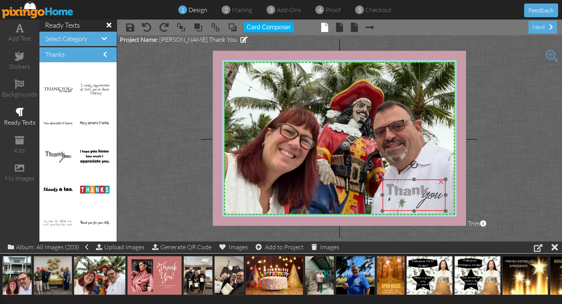
drag, startPoint x: 433, startPoint y: 191, endPoint x: 431, endPoint y: 197, distance: 6.5
click at [431, 197] on img at bounding box center [414, 195] width 63 height 32
click at [536, 185] on project-studio-wrapper "X X X X X X X X X X X X X X X X X X X X X X X X X X X X X X X X X X X X X X X X…" at bounding box center [339, 138] width 445 height 206
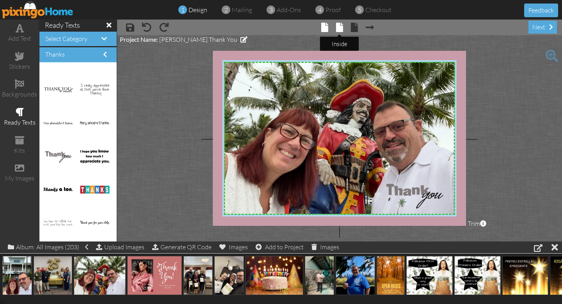
click at [340, 28] on span at bounding box center [339, 27] width 7 height 9
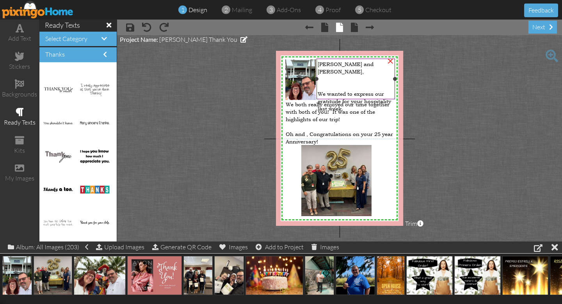
click at [323, 75] on div at bounding box center [356, 78] width 76 height 7
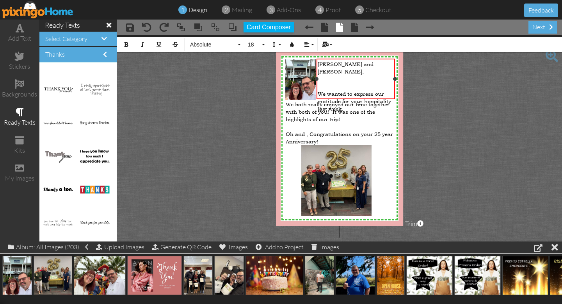
click at [323, 75] on div at bounding box center [356, 78] width 76 height 7
click at [426, 107] on project-studio-wrapper "X X X X X X X X X X X X X X X X X X X X X X X X X X X X X X X X X X X X X X X X…" at bounding box center [339, 138] width 445 height 206
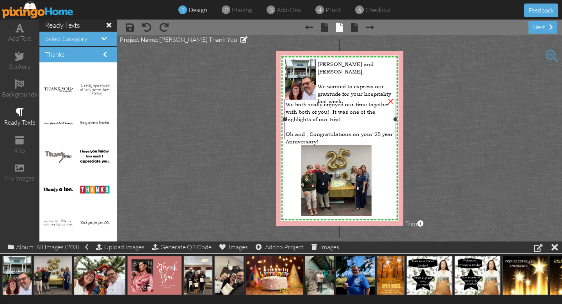
click at [305, 130] on span "Oh and , Congratulations on your 25 year Anniversary!" at bounding box center [339, 137] width 107 height 15
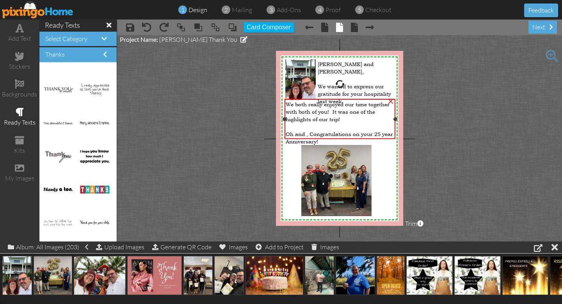
click at [305, 130] on span "Oh and , Congratulations on your 25 year Anniversary!" at bounding box center [339, 137] width 107 height 15
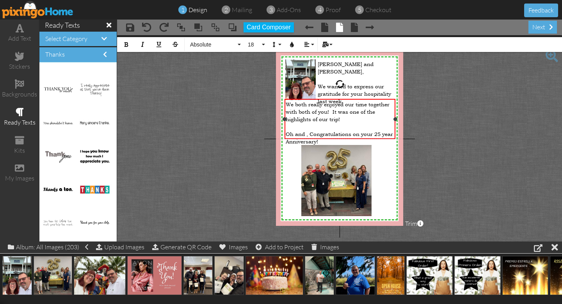
click at [306, 130] on span "Oh and , Congratulations on your 25 year Anniversary!" at bounding box center [339, 137] width 107 height 15
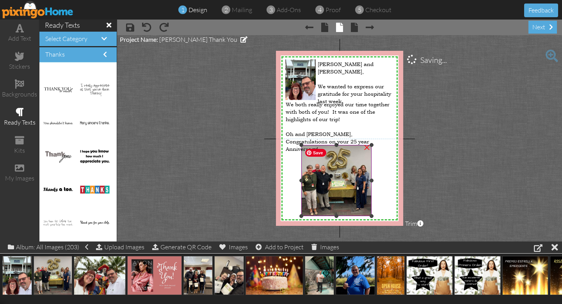
click at [302, 150] on img at bounding box center [336, 180] width 70 height 71
click at [435, 146] on project-studio-wrapper "X X X X X X X X X X X X X X X X X X X X X X X X X X X X X X X X X X X X X X X X…" at bounding box center [339, 138] width 445 height 206
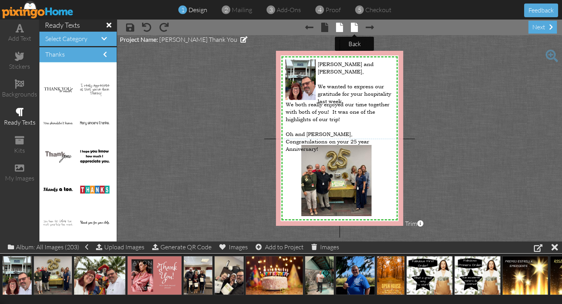
click at [356, 28] on span at bounding box center [354, 27] width 7 height 9
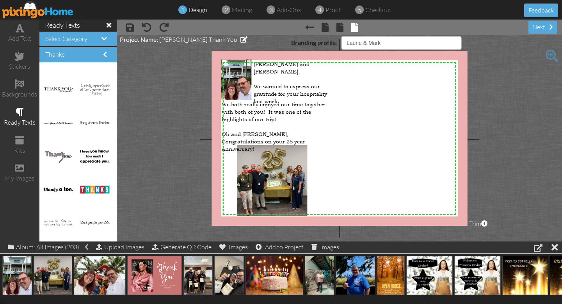
select select "object:3536"
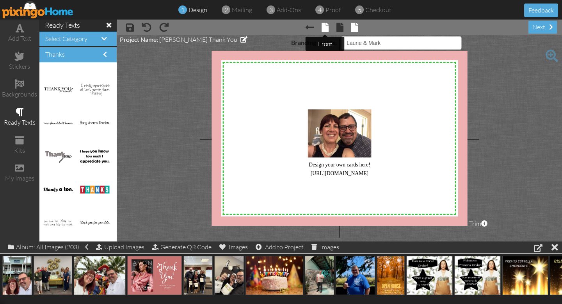
click at [325, 27] on span at bounding box center [325, 27] width 7 height 9
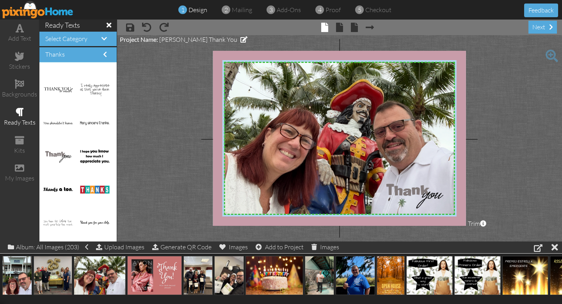
click at [513, 149] on project-studio-wrapper "X X X X X X X X X X X X X X X X X X X X X X X X X X X X X X X X X X X X X X X X…" at bounding box center [339, 138] width 445 height 206
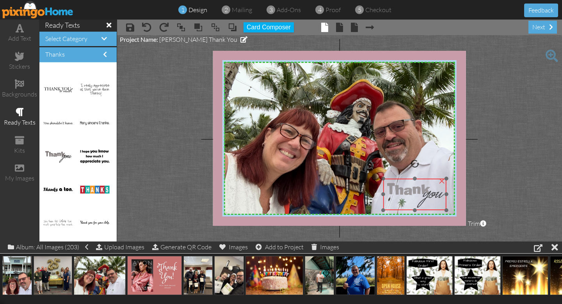
click at [420, 198] on img at bounding box center [414, 194] width 63 height 32
click at [521, 158] on project-studio-wrapper "X X X X X X X X X X X X X X X X X X X X X X X X X X X X X X X X X X X X X X X X…" at bounding box center [339, 138] width 445 height 206
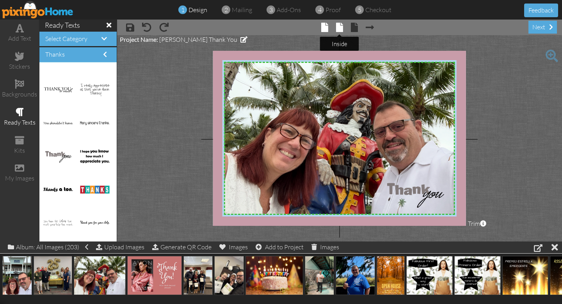
click at [340, 31] on span at bounding box center [339, 27] width 7 height 9
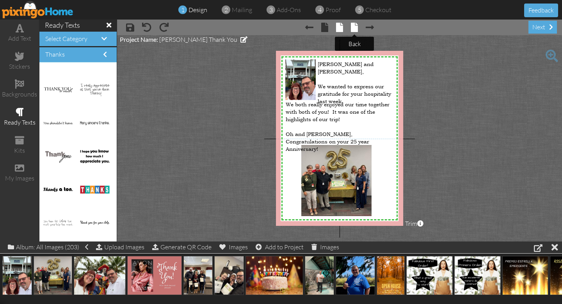
click at [356, 29] on span at bounding box center [354, 27] width 7 height 9
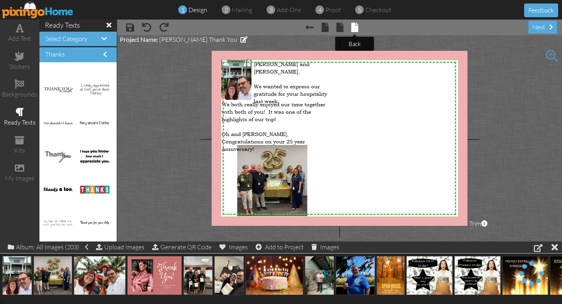
click at [355, 26] on span at bounding box center [354, 27] width 7 height 9
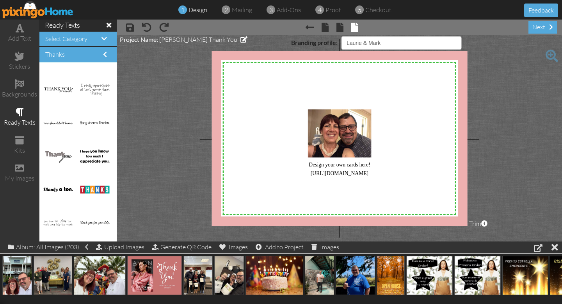
select select "object:3557"
click at [541, 27] on div "next" at bounding box center [542, 27] width 28 height 13
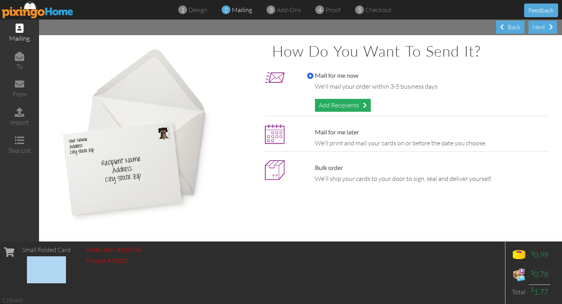
click at [340, 104] on div "Add Recipients" at bounding box center [343, 105] width 56 height 13
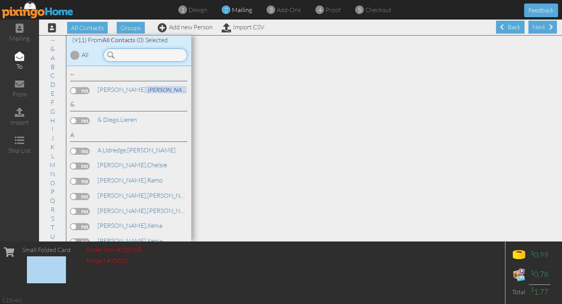
click at [126, 56] on input at bounding box center [145, 54] width 84 height 13
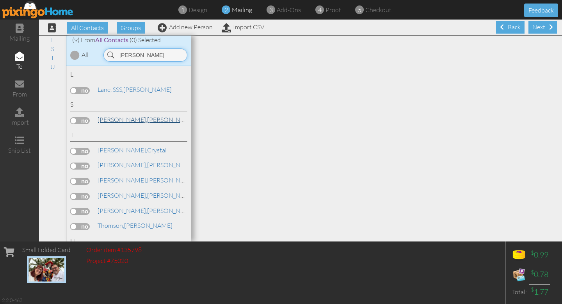
type input "[PERSON_NAME]"
click at [107, 120] on span "[PERSON_NAME]," at bounding box center [123, 120] width 50 height 8
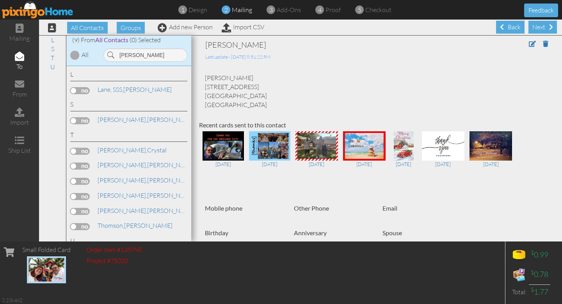
click at [74, 120] on label at bounding box center [80, 120] width 20 height 7
click at [0, 0] on input "checkbox" at bounding box center [0, 0] width 0 height 0
click at [549, 26] on span at bounding box center [551, 27] width 4 height 6
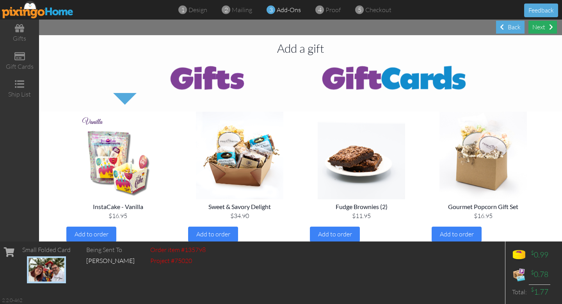
click at [547, 26] on div "Next" at bounding box center [542, 27] width 28 height 13
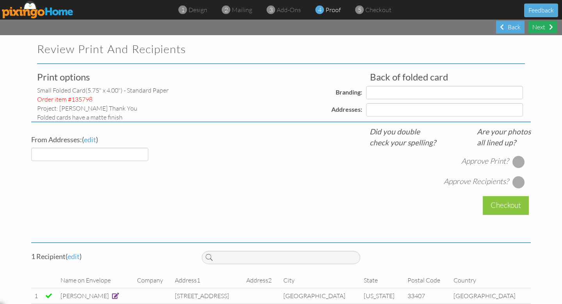
select select "object:6590"
select select "object:6593"
select select "object:6596"
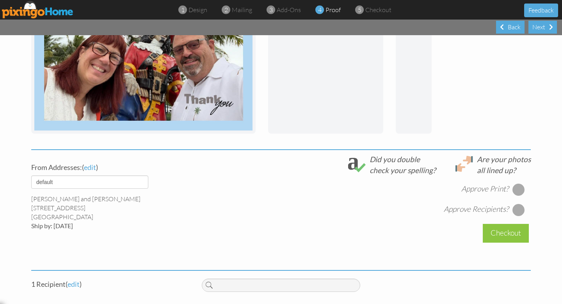
scroll to position [226, 0]
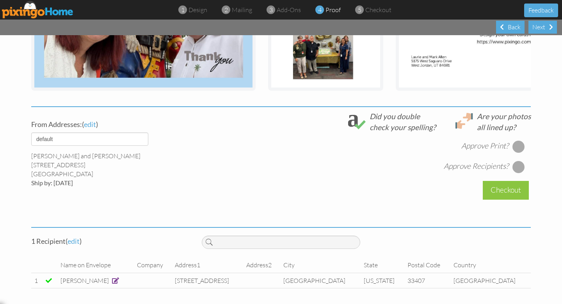
click at [516, 143] on div at bounding box center [518, 146] width 12 height 12
click at [517, 165] on div at bounding box center [518, 166] width 12 height 12
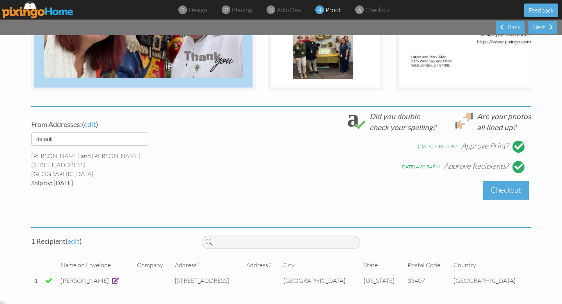
click at [503, 192] on div "Checkout" at bounding box center [506, 190] width 46 height 18
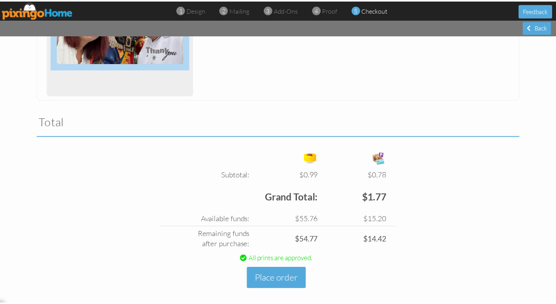
scroll to position [191, 0]
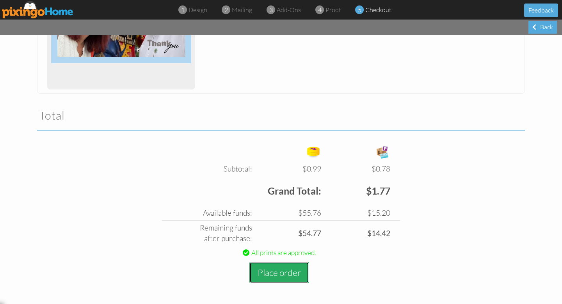
click at [280, 270] on button "Place order" at bounding box center [279, 272] width 60 height 21
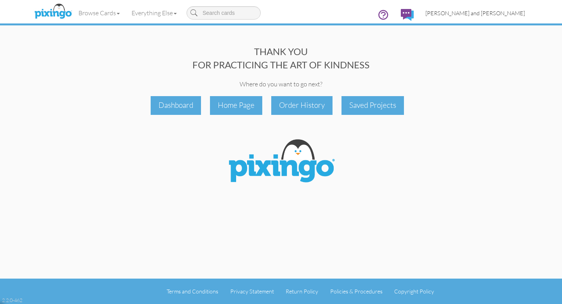
click at [498, 13] on span "[PERSON_NAME] and [PERSON_NAME]" at bounding box center [475, 13] width 100 height 7
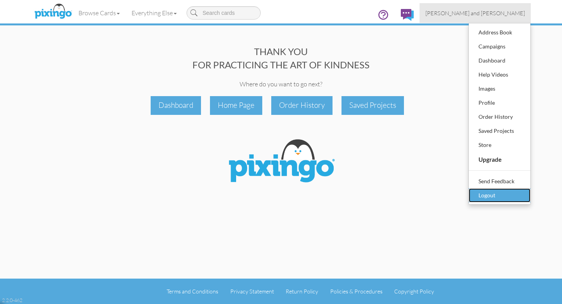
click at [485, 192] on div "Logout" at bounding box center [500, 195] width 46 height 12
